Goal: Information Seeking & Learning: Learn about a topic

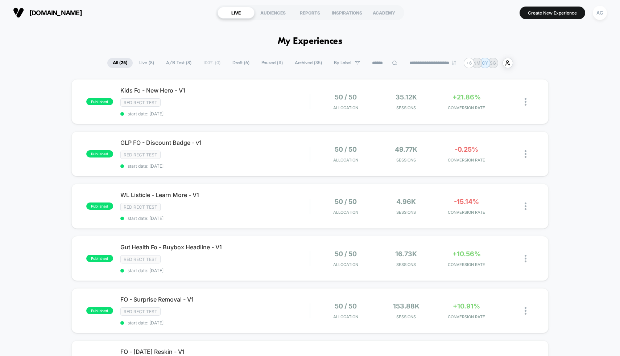
click at [282, 63] on span "Paused ( 11 )" at bounding box center [272, 63] width 32 height 10
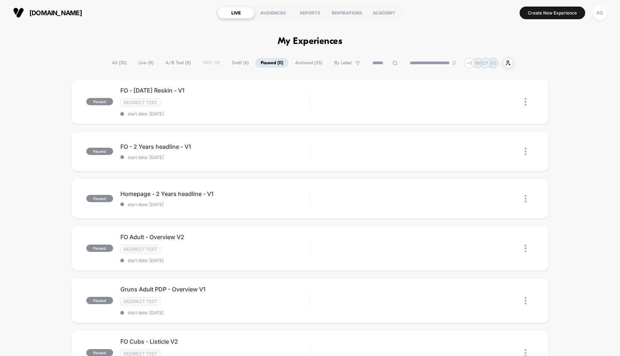
click at [164, 61] on span "A/B Test ( 8 )" at bounding box center [178, 63] width 36 height 10
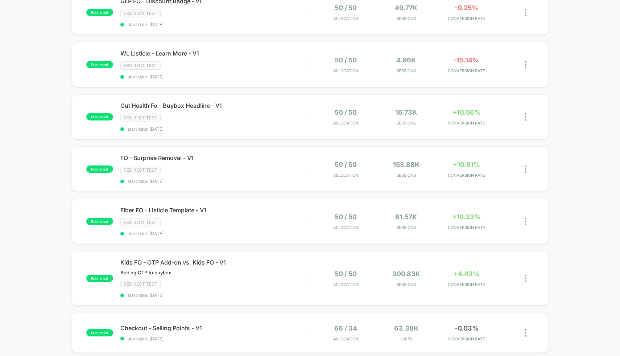
scroll to position [181, 0]
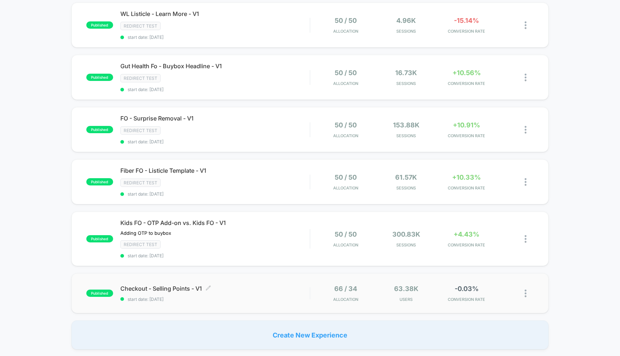
click at [230, 296] on span "start date: [DATE]" at bounding box center [215, 298] width 190 height 5
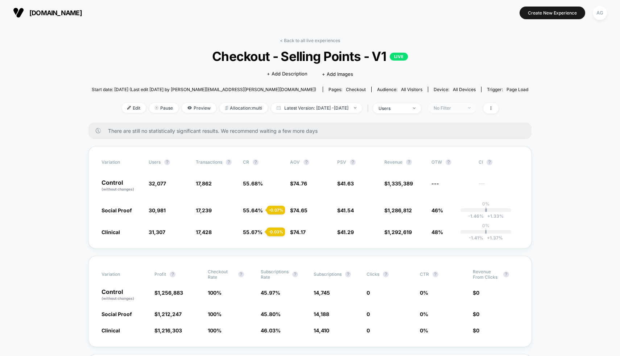
click at [463, 109] on div "No Filter" at bounding box center [448, 107] width 29 height 5
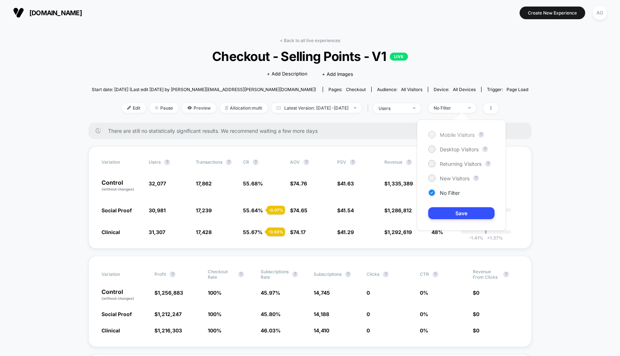
click at [460, 134] on span "Mobile Visitors" at bounding box center [457, 135] width 35 height 6
click at [438, 209] on button "Save" at bounding box center [461, 213] width 66 height 12
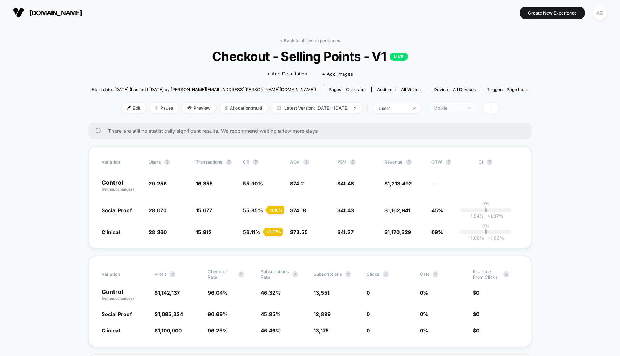
click at [460, 104] on span "Mobile" at bounding box center [452, 108] width 48 height 10
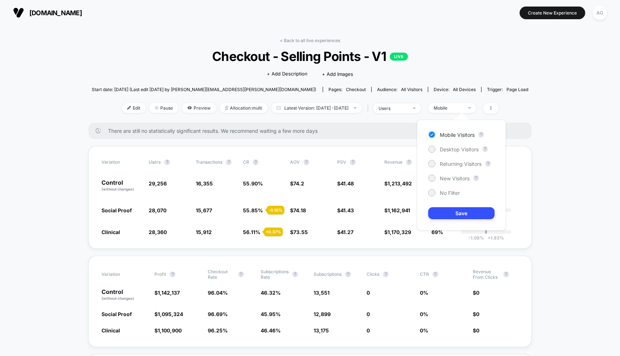
click at [457, 142] on div "Mobile Visitors ? Desktop Visitors ? Returning Visitors ? New Visitors ? No Fil…" at bounding box center [461, 175] width 89 height 111
click at [457, 146] on span "Desktop Visitors" at bounding box center [459, 149] width 39 height 6
click at [453, 206] on div "Mobile Visitors ? Desktop Visitors ? Returning Visitors ? New Visitors ? No Fil…" at bounding box center [461, 175] width 89 height 111
click at [453, 212] on button "Save" at bounding box center [461, 213] width 66 height 12
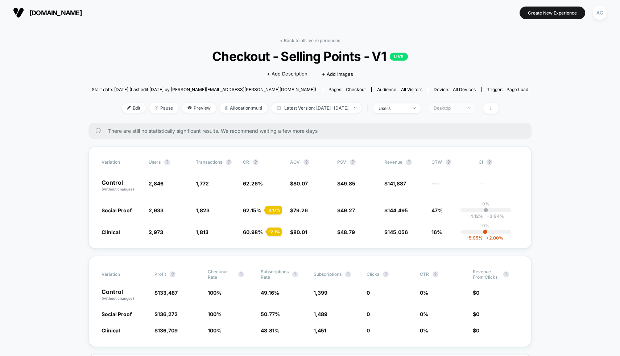
click at [463, 110] on div "Desktop" at bounding box center [448, 107] width 29 height 5
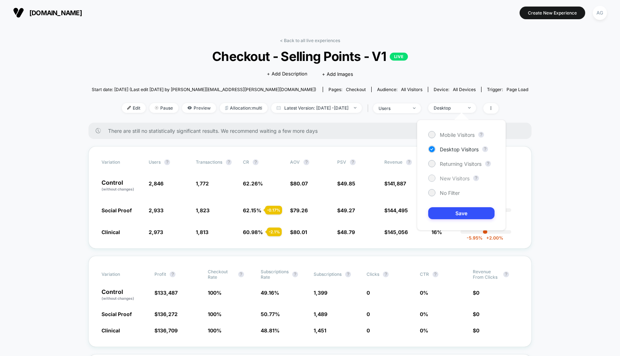
click at [458, 179] on span "New Visitors" at bounding box center [455, 178] width 30 height 6
click at [455, 211] on button "Save" at bounding box center [461, 213] width 66 height 12
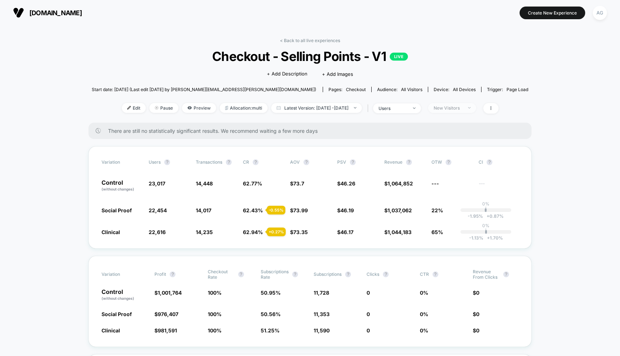
click at [452, 110] on div "New Visitors" at bounding box center [448, 107] width 29 height 5
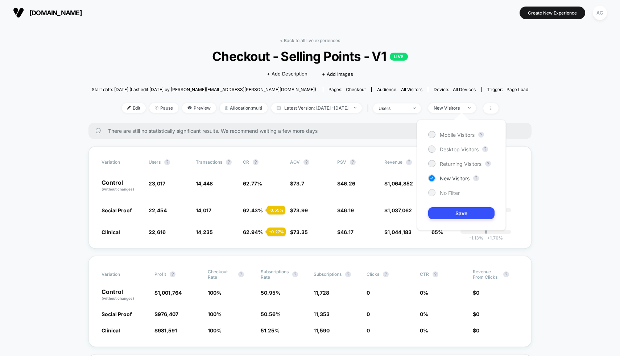
click at [444, 194] on span "No Filter" at bounding box center [450, 193] width 20 height 6
click at [445, 217] on button "Save" at bounding box center [461, 213] width 66 height 12
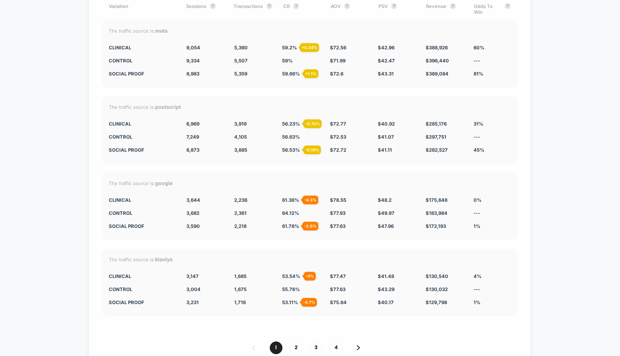
scroll to position [2648, 0]
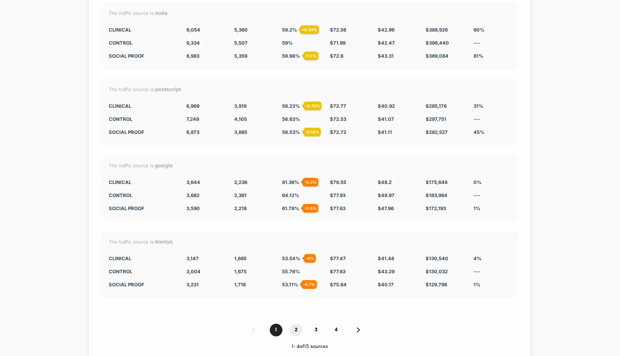
click at [296, 325] on span "2" at bounding box center [296, 330] width 13 height 13
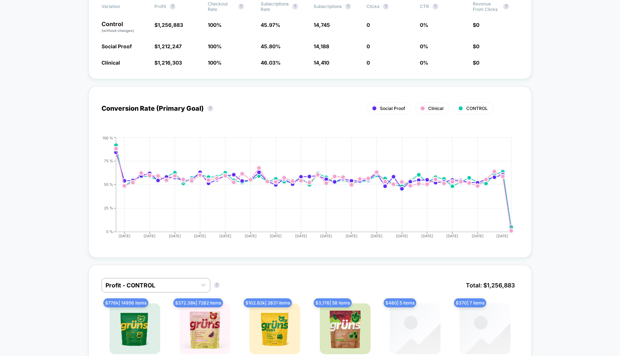
scroll to position [0, 0]
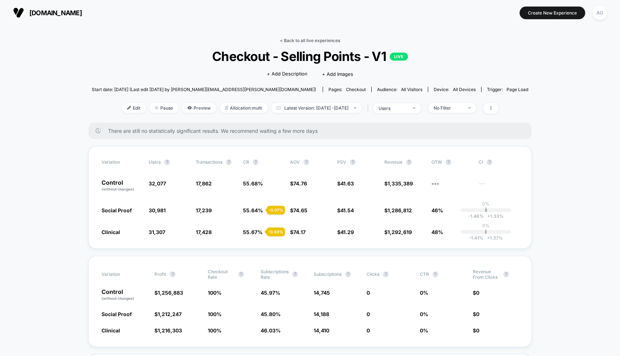
click at [314, 40] on link "< Back to all live experiences" at bounding box center [310, 40] width 60 height 5
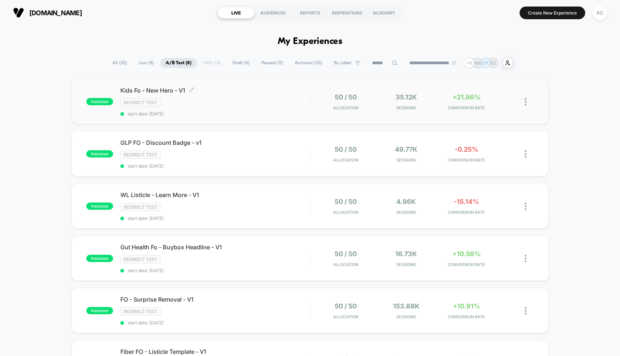
click at [281, 105] on div "Redirect Test" at bounding box center [215, 102] width 190 height 8
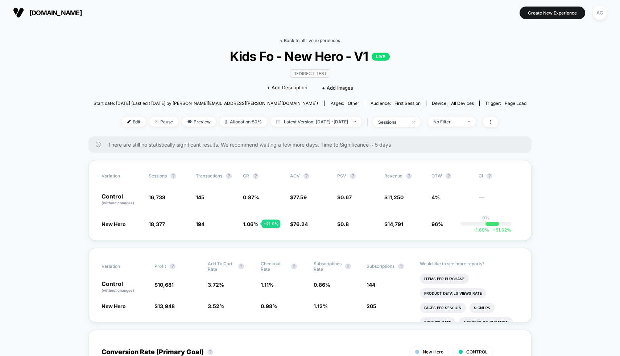
click at [312, 40] on link "< Back to all live experiences" at bounding box center [310, 40] width 60 height 5
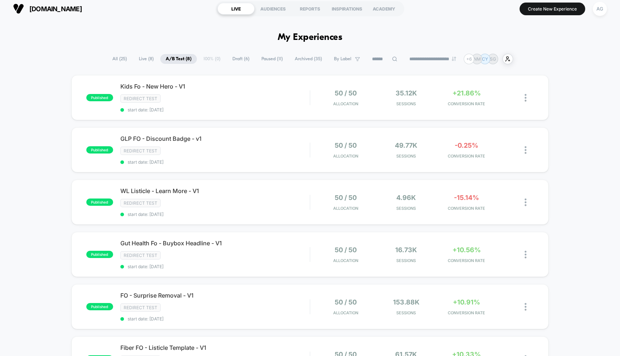
scroll to position [5, 0]
